Goal: Information Seeking & Learning: Learn about a topic

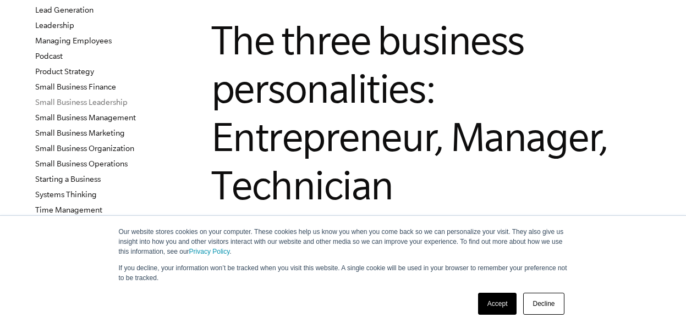
scroll to position [330, 0]
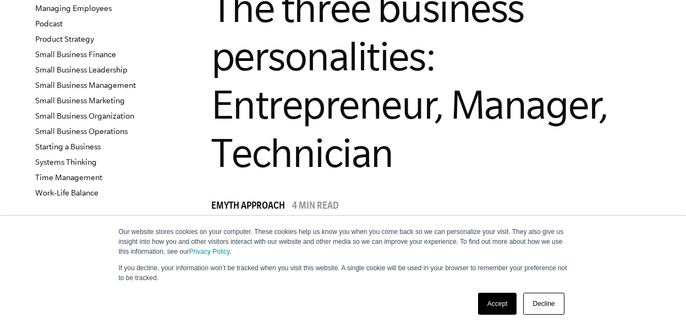
click at [552, 300] on link "Decline" at bounding box center [543, 304] width 41 height 22
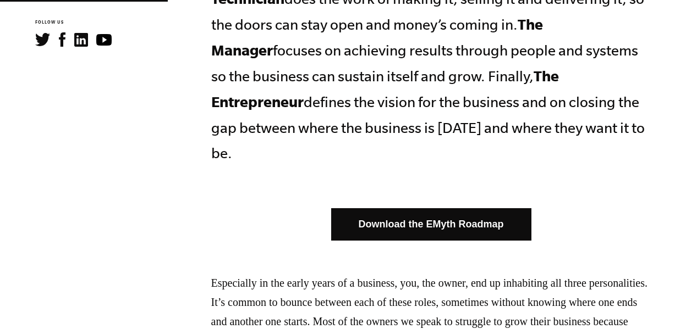
scroll to position [660, 0]
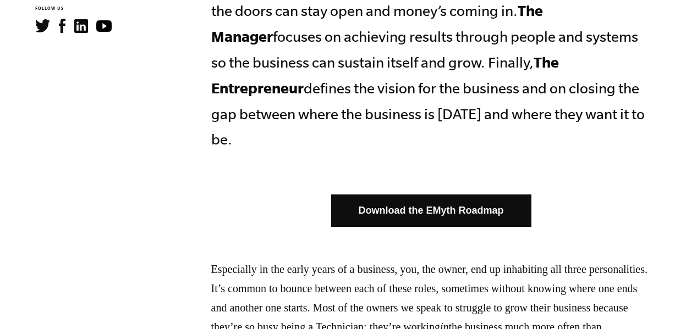
click at [396, 195] on link "Download the EMyth Roadmap" at bounding box center [431, 211] width 200 height 32
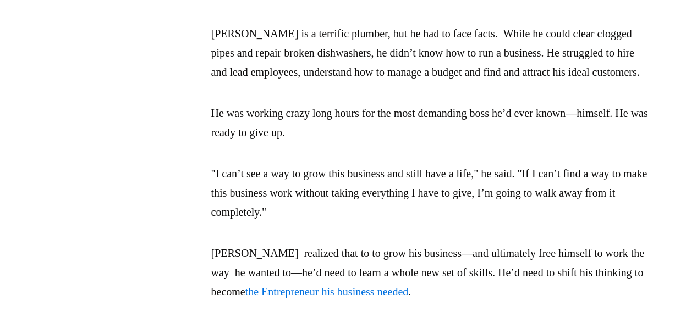
scroll to position [1320, 0]
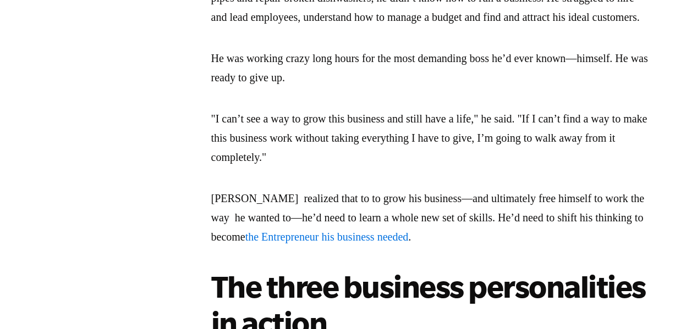
click at [355, 231] on span "the Entrepreneur his business needed" at bounding box center [326, 237] width 163 height 12
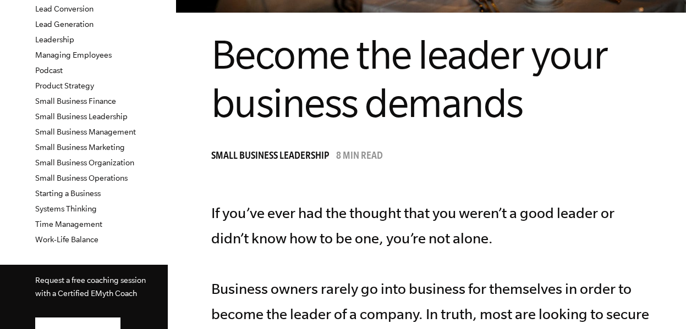
scroll to position [275, 0]
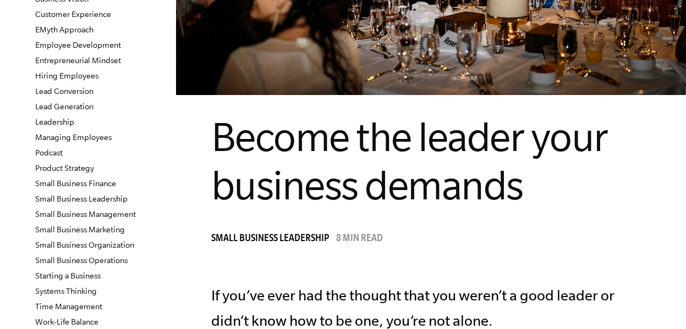
scroll to position [220, 0]
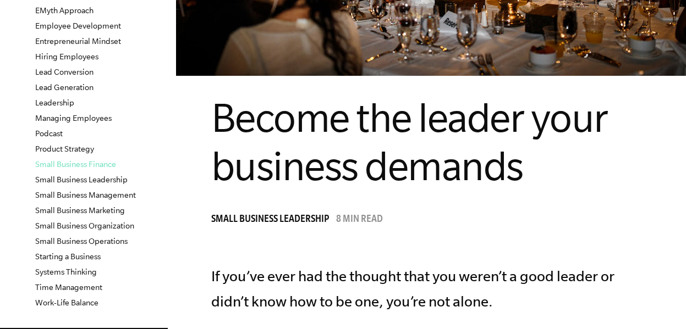
click at [108, 162] on link "Small Business Finance" at bounding box center [75, 164] width 81 height 9
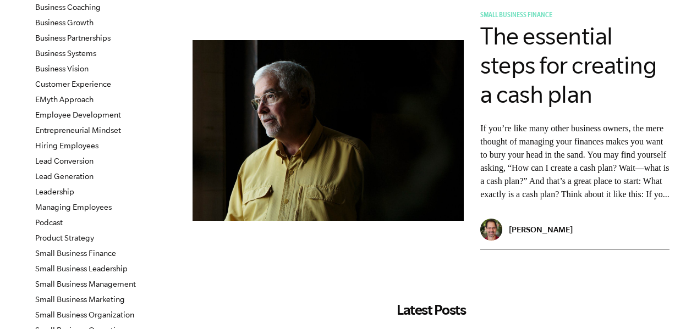
scroll to position [55, 0]
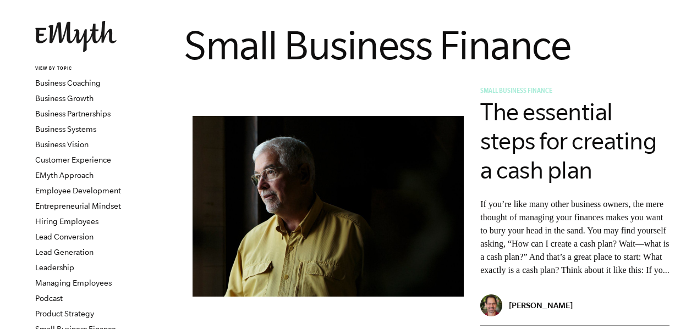
click at [518, 89] on span "Small Business Finance" at bounding box center [516, 92] width 72 height 8
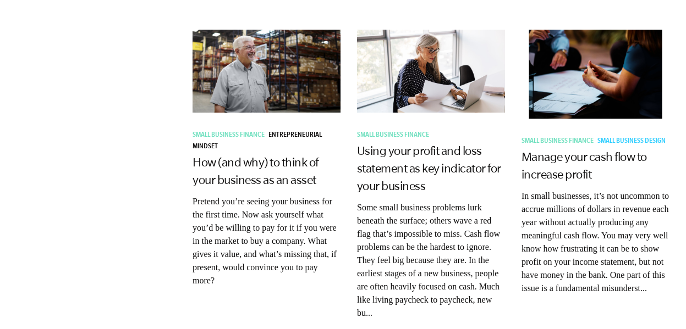
scroll to position [715, 0]
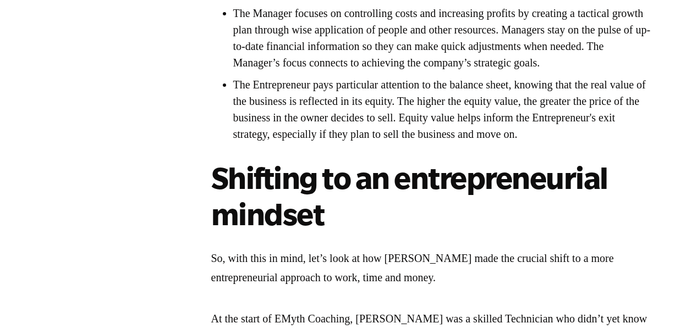
scroll to position [2309, 0]
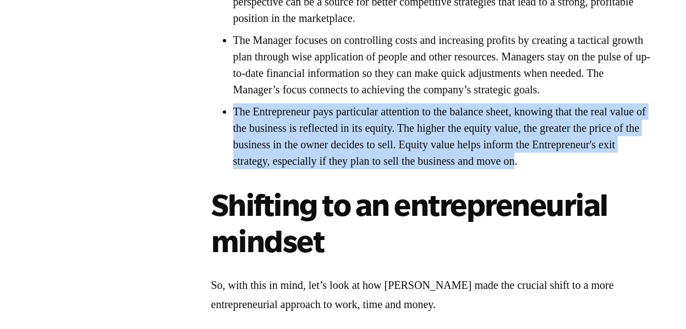
drag, startPoint x: 636, startPoint y: 222, endPoint x: 230, endPoint y: 168, distance: 408.8
click at [230, 168] on ul "The Technician sees money as earnings for work performed. Technicians are motiv…" at bounding box center [431, 64] width 440 height 209
click at [464, 169] on li "The Entrepreneur pays particular attention to the balance sheet, knowing that t…" at bounding box center [442, 136] width 418 height 66
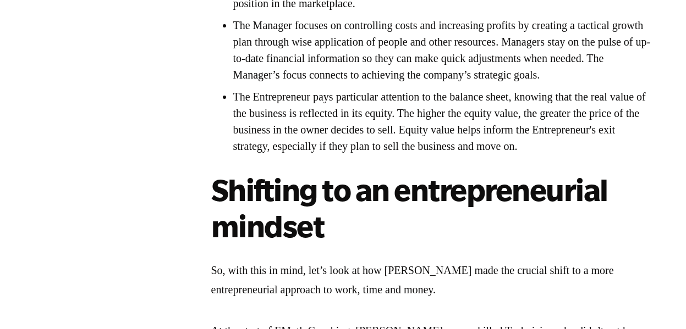
scroll to position [2364, 0]
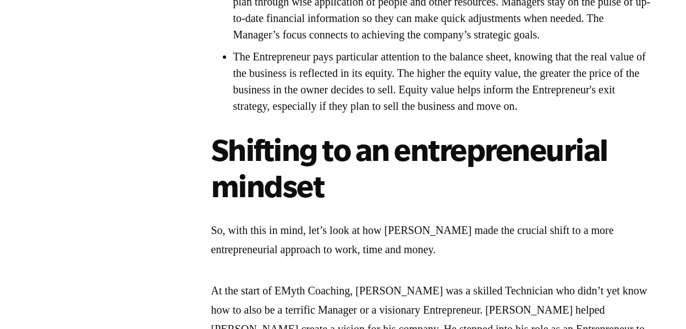
click at [421, 114] on li "The Entrepreneur pays particular attention to the balance sheet, knowing that t…" at bounding box center [442, 81] width 418 height 66
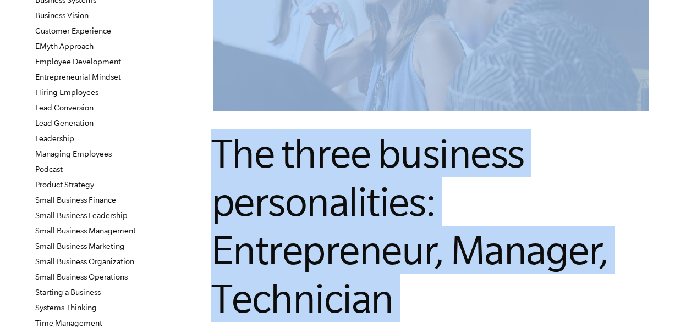
scroll to position [0, 0]
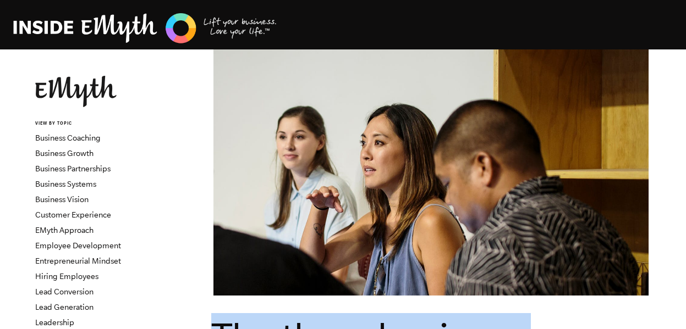
drag, startPoint x: 577, startPoint y: 174, endPoint x: 203, endPoint y: 318, distance: 400.2
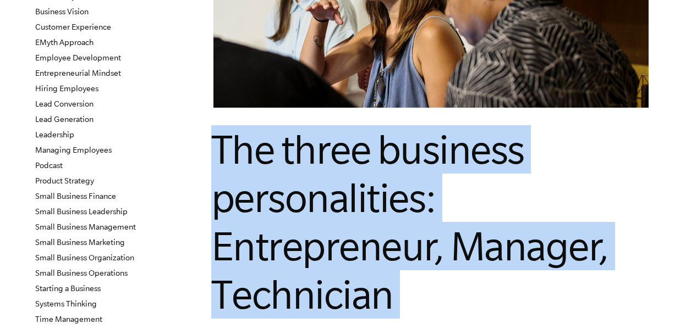
scroll to position [275, 0]
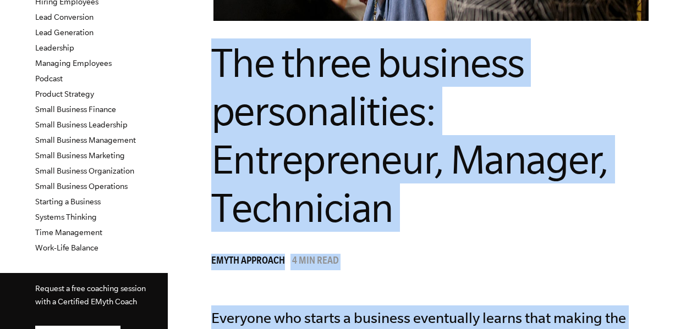
copy article "The three business personalities: Entrepreneur, Manager, Technician EMyth Appro…"
